Goal: Information Seeking & Learning: Learn about a topic

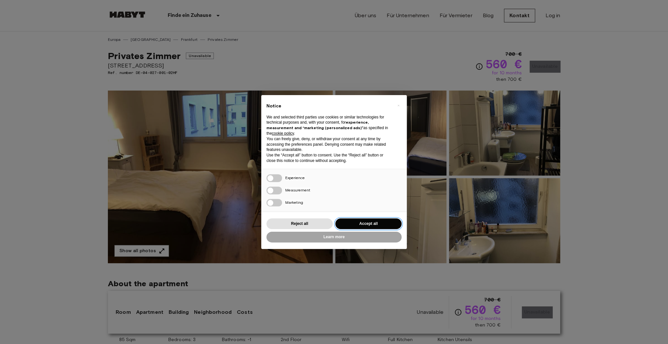
click at [389, 225] on button "Accept all" at bounding box center [368, 224] width 66 height 11
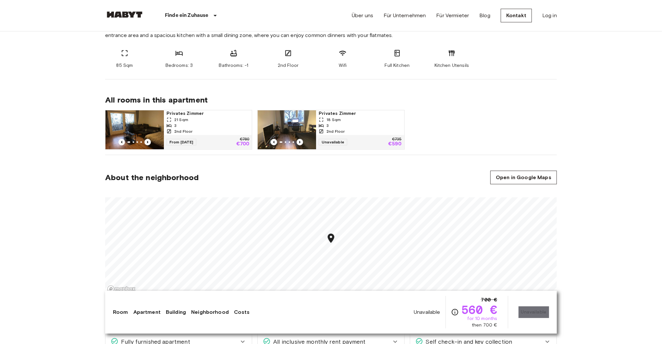
scroll to position [325, 0]
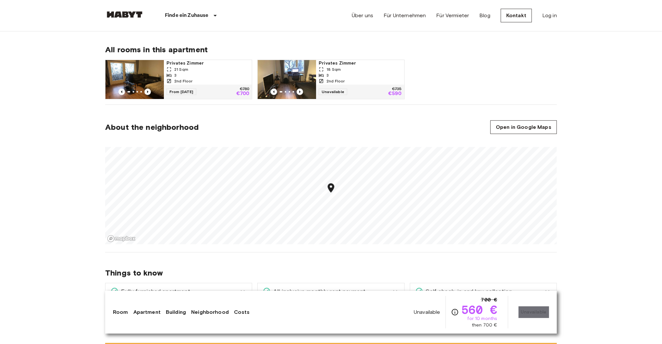
click at [126, 69] on img at bounding box center [135, 79] width 58 height 39
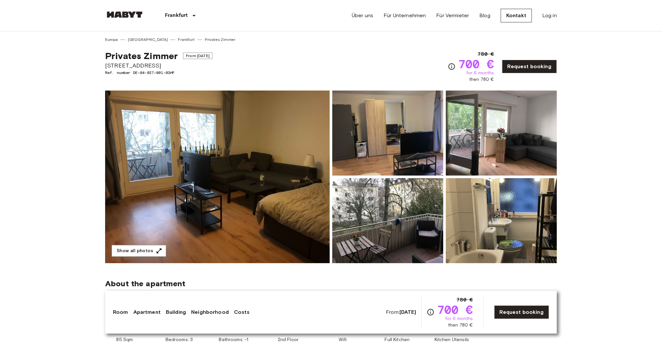
click at [264, 53] on div "Privates [PERSON_NAME] From [DATE] [STREET_ADDRESS]. number DE-04-027-001-03HF …" at bounding box center [331, 63] width 452 height 40
click at [296, 44] on div "Privates [PERSON_NAME] From [DATE] [STREET_ADDRESS]. number DE-04-027-001-03HF …" at bounding box center [331, 63] width 452 height 40
